Goal: Information Seeking & Learning: Find specific page/section

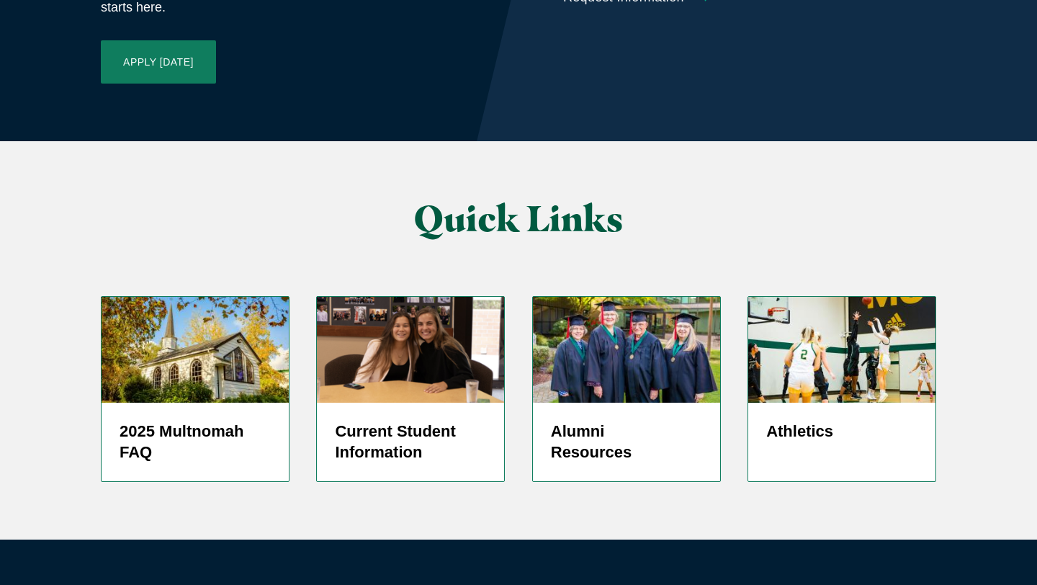
scroll to position [3464, 0]
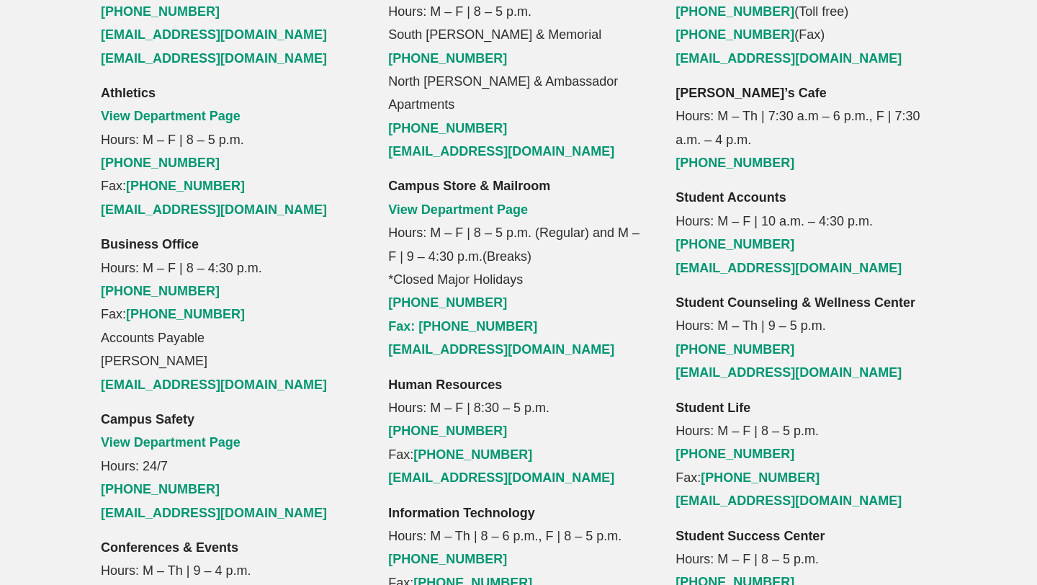
scroll to position [1440, 0]
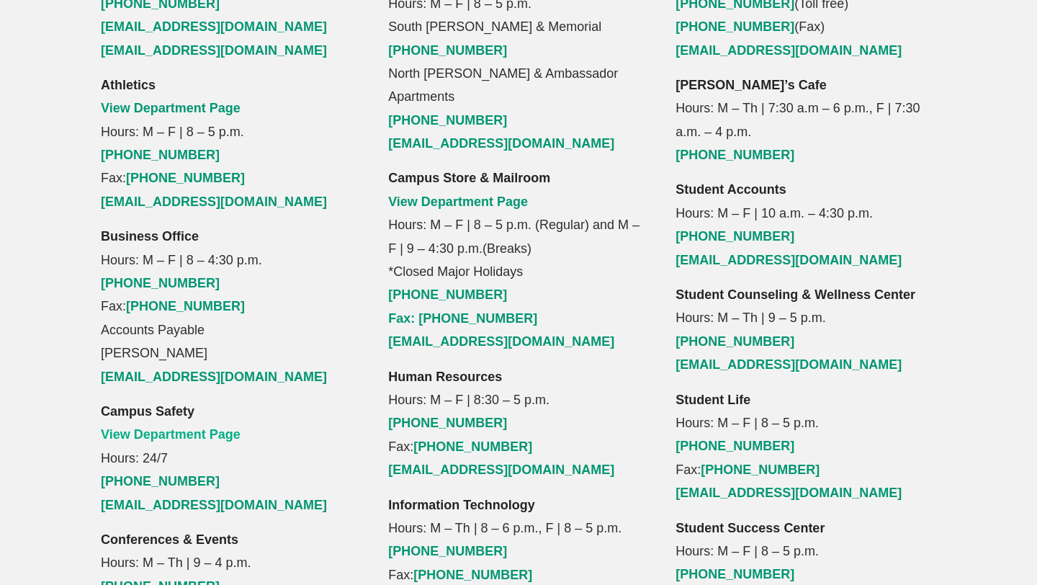
click at [208, 427] on link "View Department Page" at bounding box center [171, 434] width 140 height 14
